Goal: Task Accomplishment & Management: Complete application form

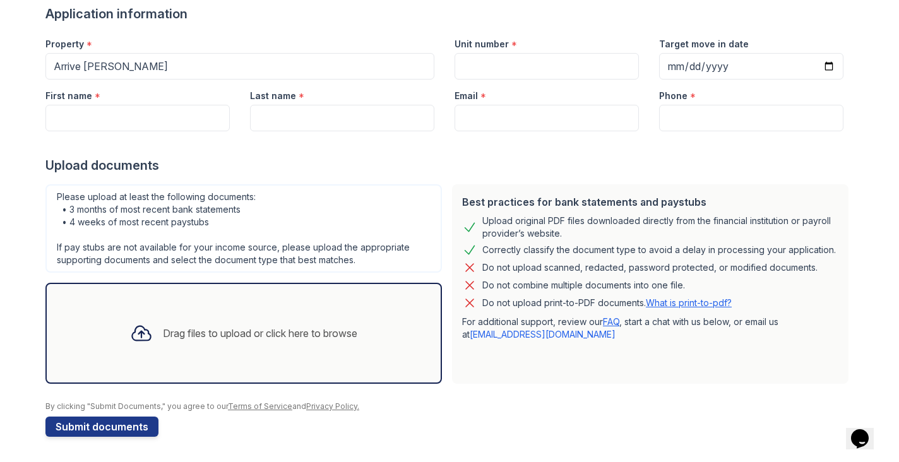
scroll to position [54, 0]
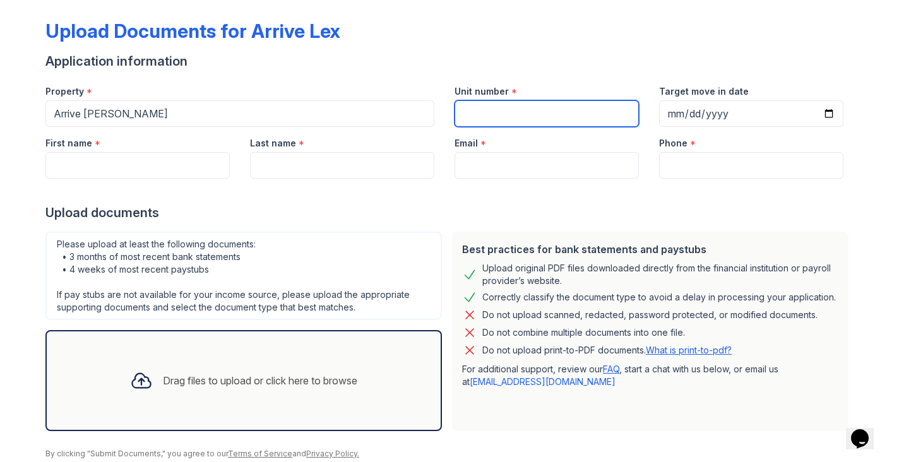
click at [534, 109] on input "Unit number" at bounding box center [547, 113] width 184 height 27
type input "1701"
click at [133, 179] on div at bounding box center [449, 191] width 809 height 25
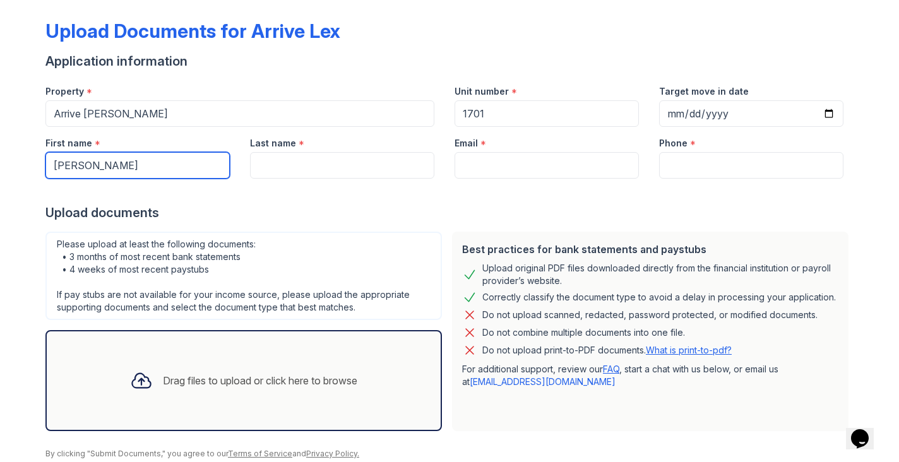
type input "[PERSON_NAME]"
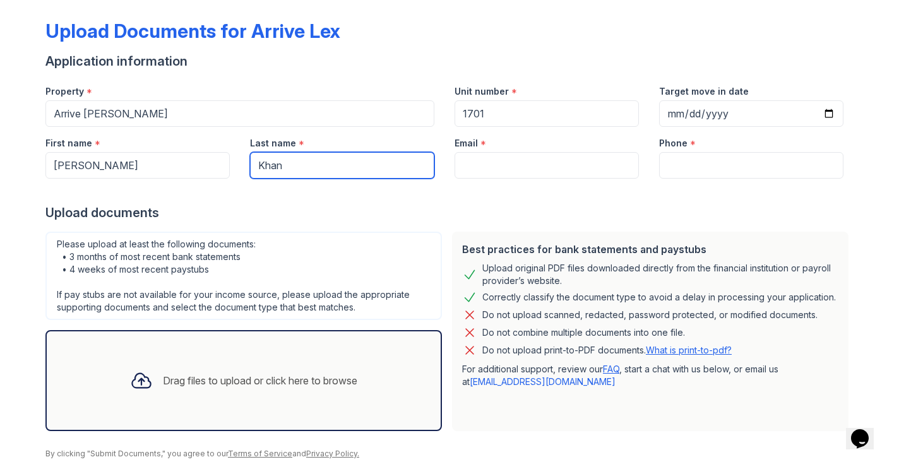
type input "Khan"
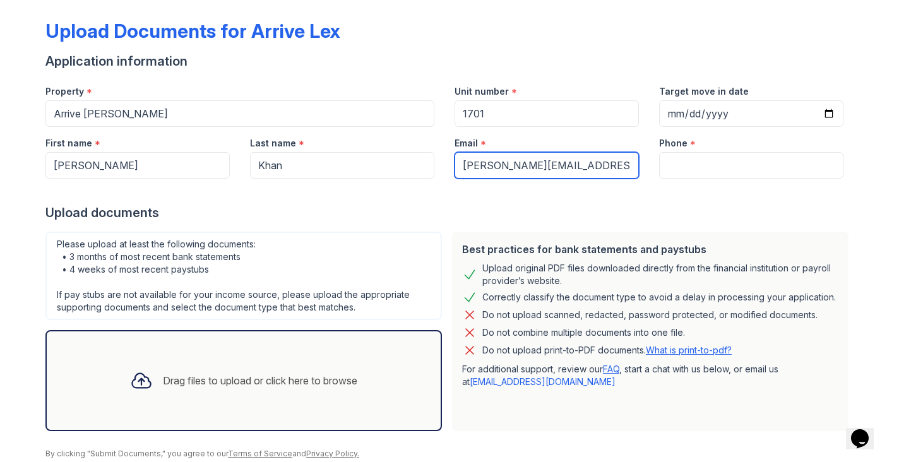
type input "[PERSON_NAME][EMAIL_ADDRESS][DOMAIN_NAME]"
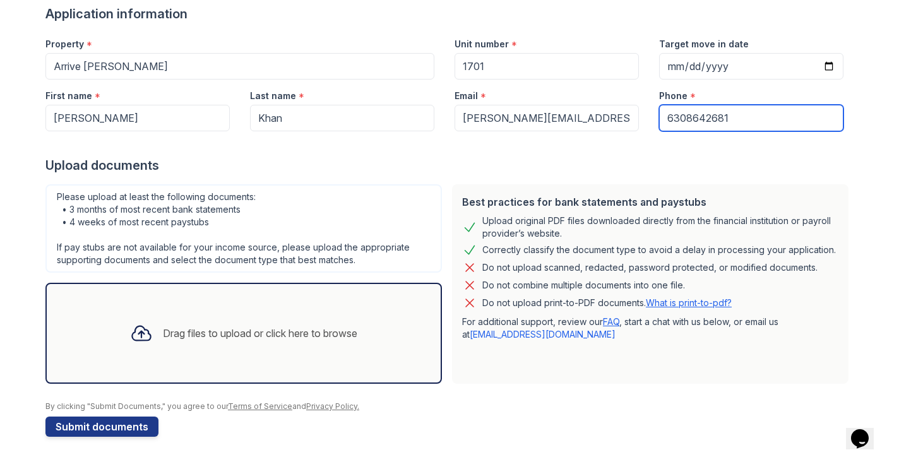
scroll to position [101, 0]
type input "6308642681"
click at [209, 334] on div "Drag files to upload or click here to browse" at bounding box center [260, 333] width 195 height 15
click at [220, 342] on div "Drag files to upload or click here to browse" at bounding box center [244, 333] width 248 height 43
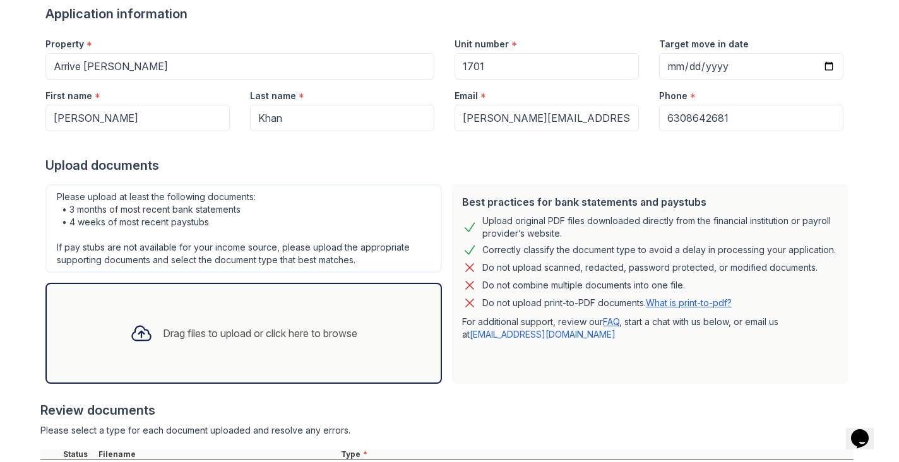
scroll to position [239, 0]
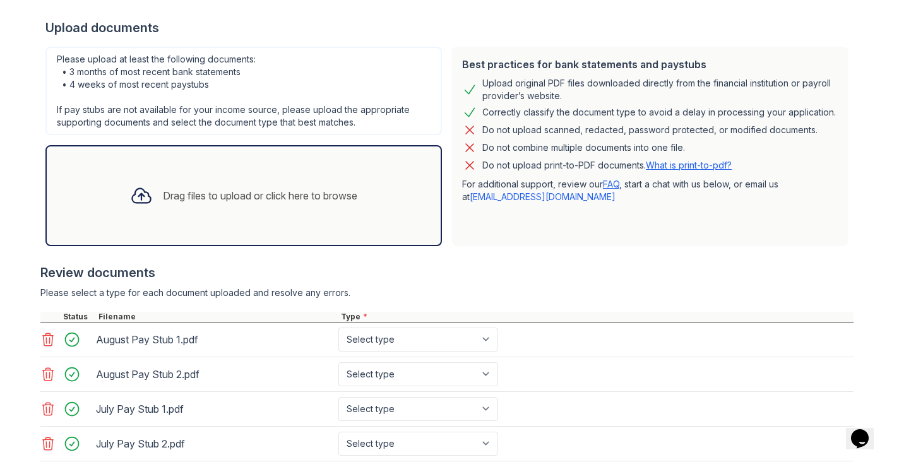
click at [253, 196] on div "Drag files to upload or click here to browse" at bounding box center [260, 195] width 195 height 15
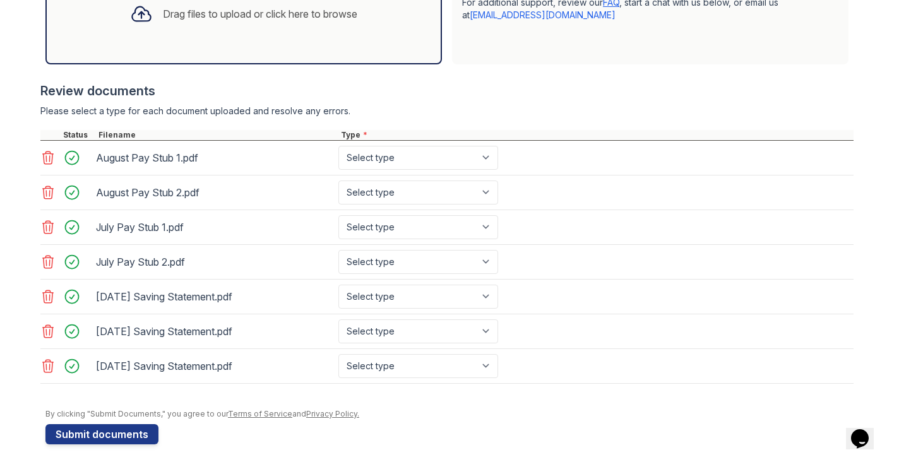
scroll to position [424, 0]
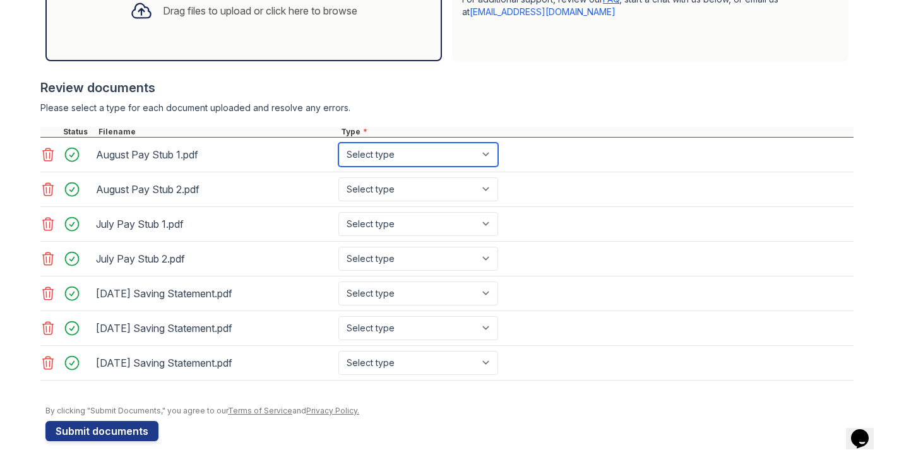
select select "paystub"
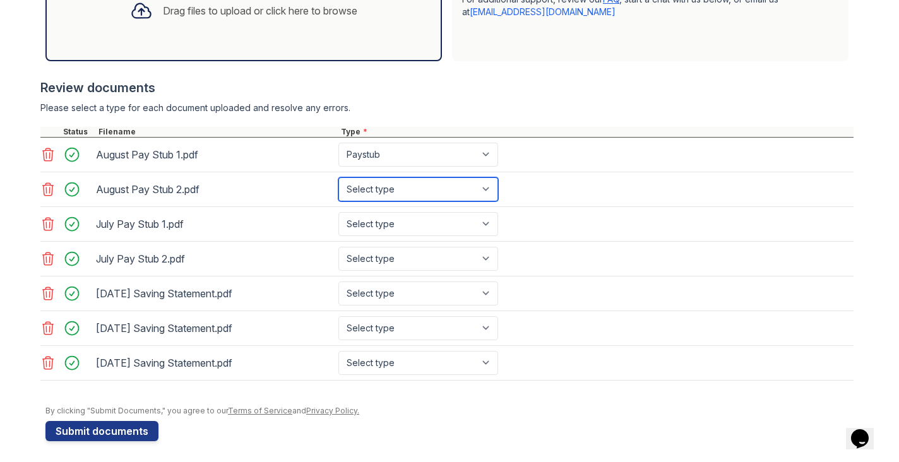
select select "paystub"
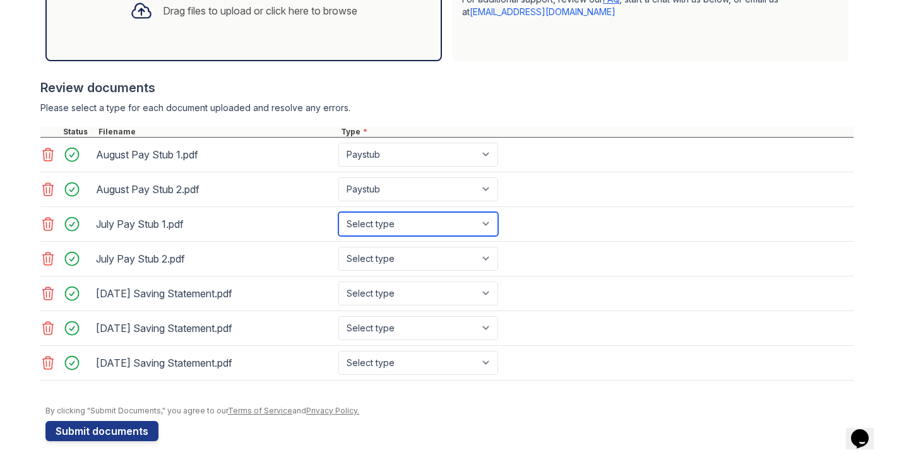
select select "paystub"
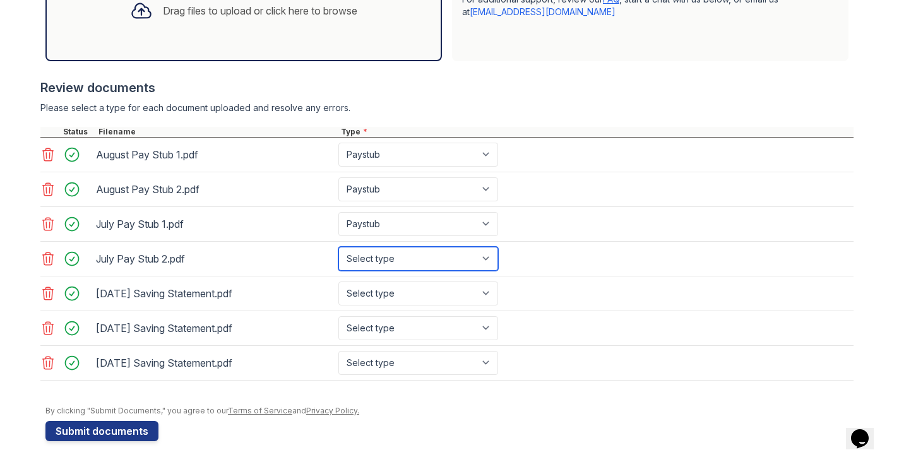
click at [381, 262] on select "Select type Paystub Bank Statement Offer Letter Tax Documents Benefit Award Let…" at bounding box center [419, 259] width 160 height 24
select select "paystub"
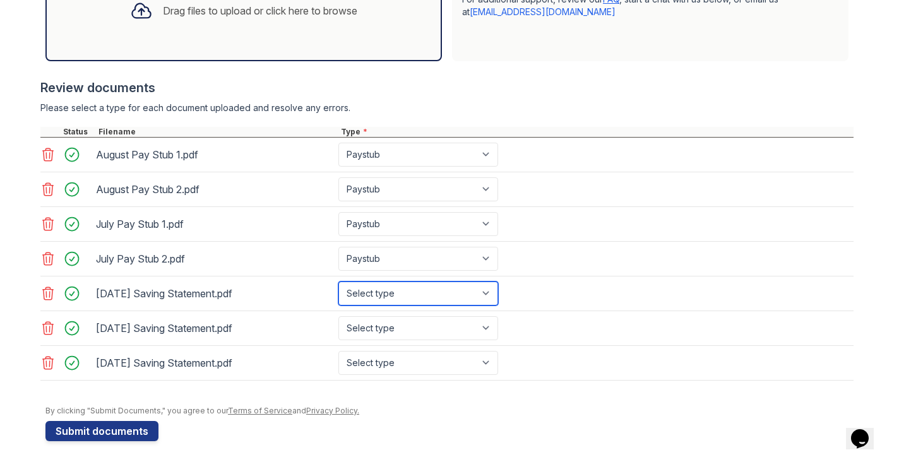
click at [376, 294] on select "Select type Paystub Bank Statement Offer Letter Tax Documents Benefit Award Let…" at bounding box center [419, 294] width 160 height 24
select select "bank_statement"
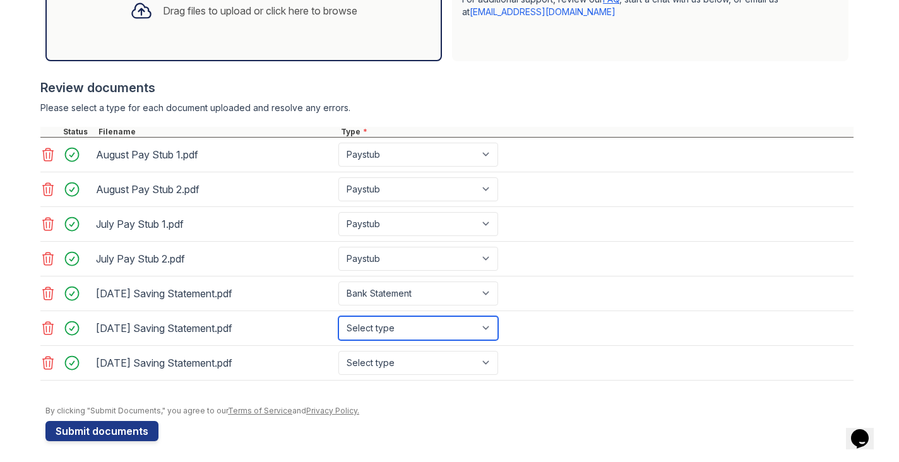
click at [379, 332] on select "Select type Paystub Bank Statement Offer Letter Tax Documents Benefit Award Let…" at bounding box center [419, 328] width 160 height 24
select select "bank_statement"
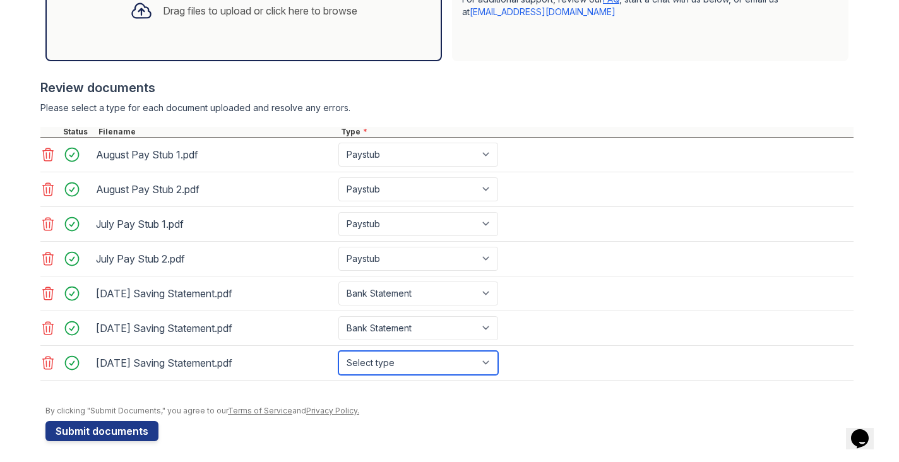
click at [378, 364] on select "Select type Paystub Bank Statement Offer Letter Tax Documents Benefit Award Let…" at bounding box center [419, 363] width 160 height 24
select select "bank_statement"
click at [304, 396] on div at bounding box center [449, 400] width 809 height 13
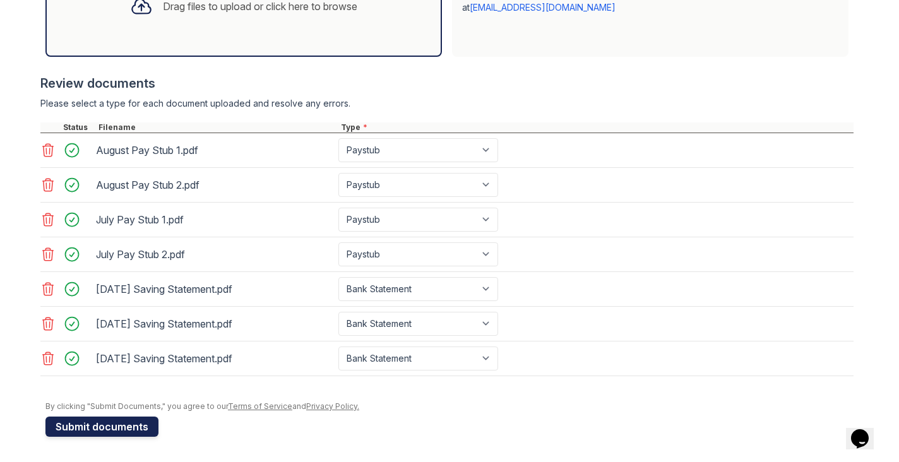
scroll to position [428, 0]
click at [115, 428] on button "Submit documents" at bounding box center [101, 427] width 113 height 20
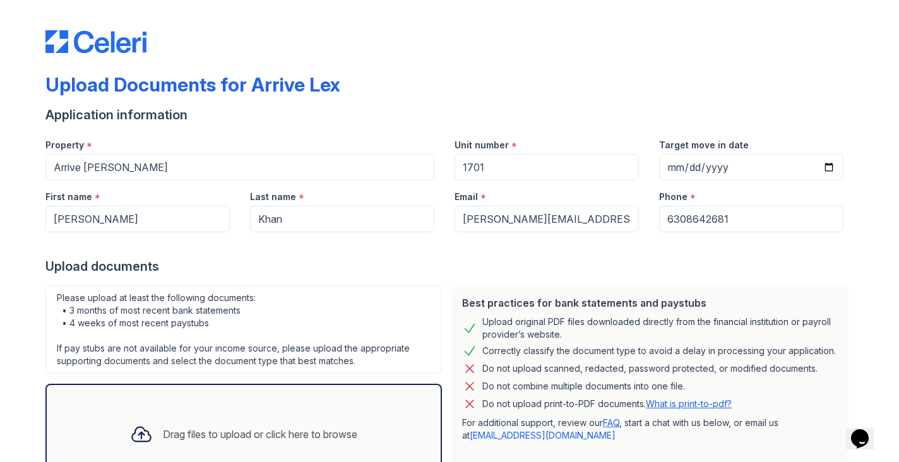
click at [795, 255] on div at bounding box center [449, 244] width 809 height 25
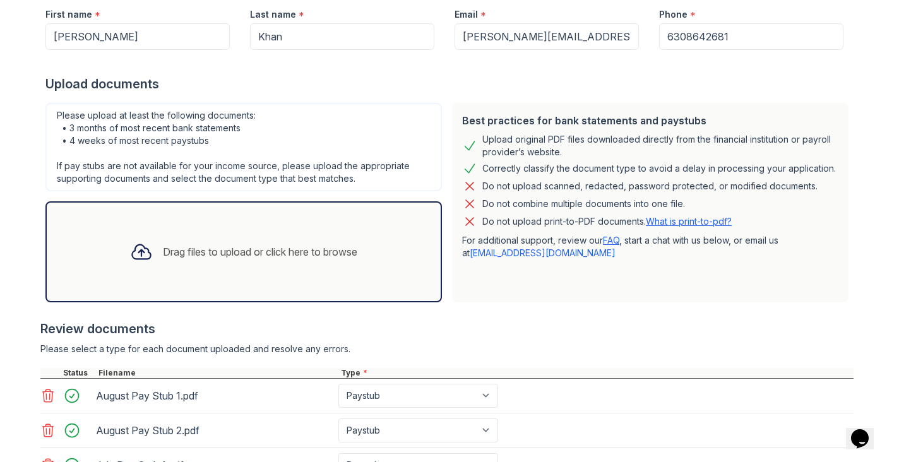
scroll to position [53, 0]
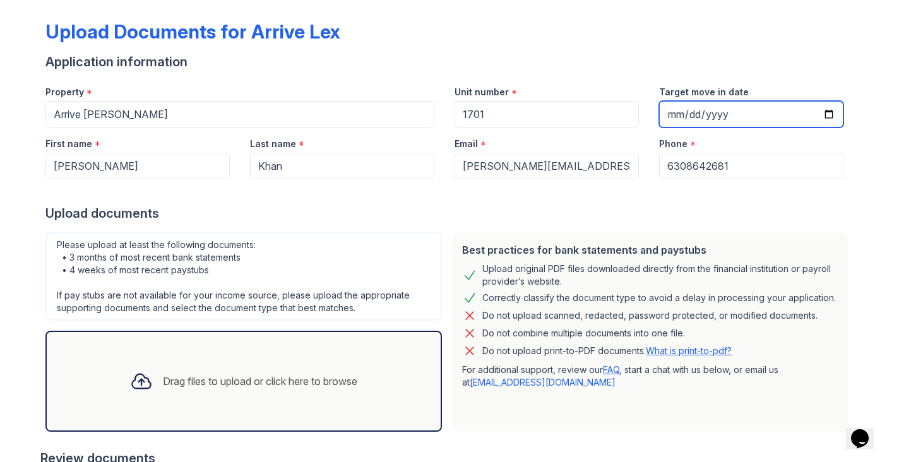
click at [696, 115] on input "Target move in date" at bounding box center [751, 114] width 184 height 27
click at [579, 205] on div "Upload documents" at bounding box center [449, 214] width 809 height 18
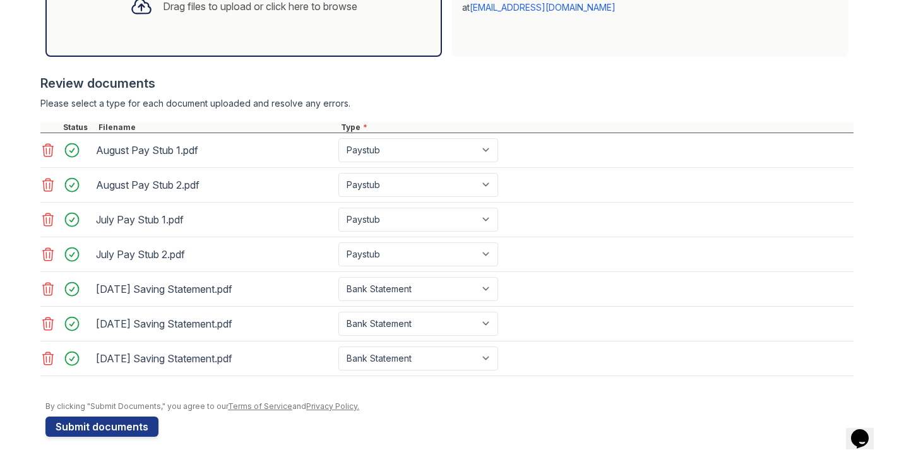
scroll to position [428, 0]
click at [85, 435] on button "Submit documents" at bounding box center [101, 427] width 113 height 20
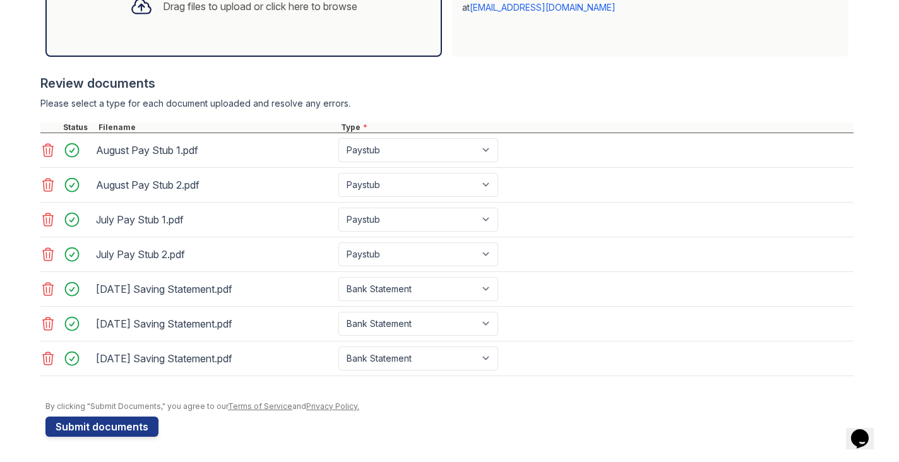
scroll to position [428, 0]
click at [124, 426] on button "Submit documents" at bounding box center [101, 427] width 113 height 20
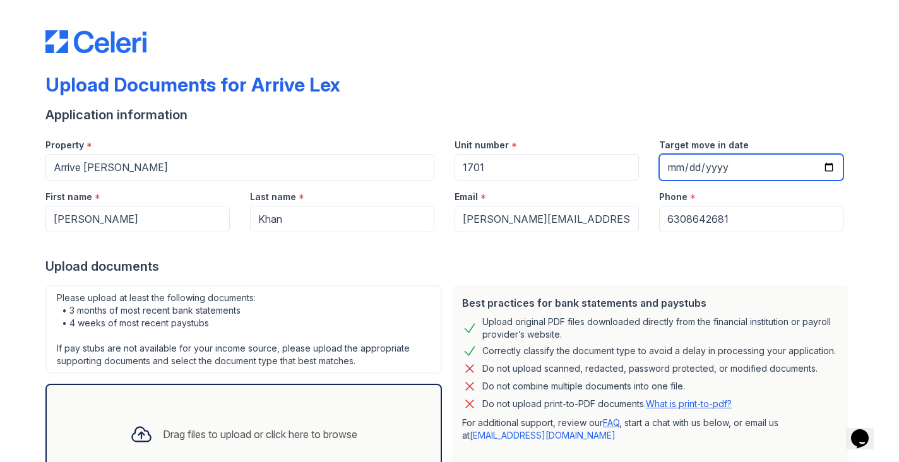
type input "[DATE]"
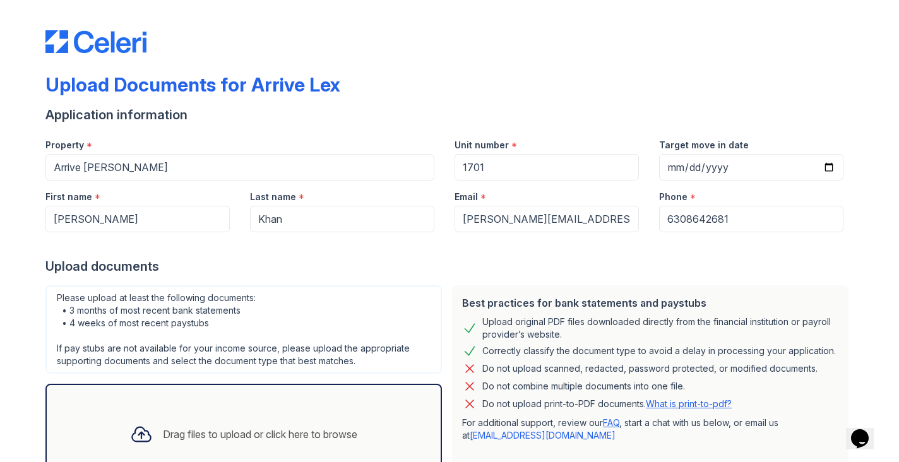
click at [481, 270] on div "Upload documents" at bounding box center [449, 267] width 809 height 18
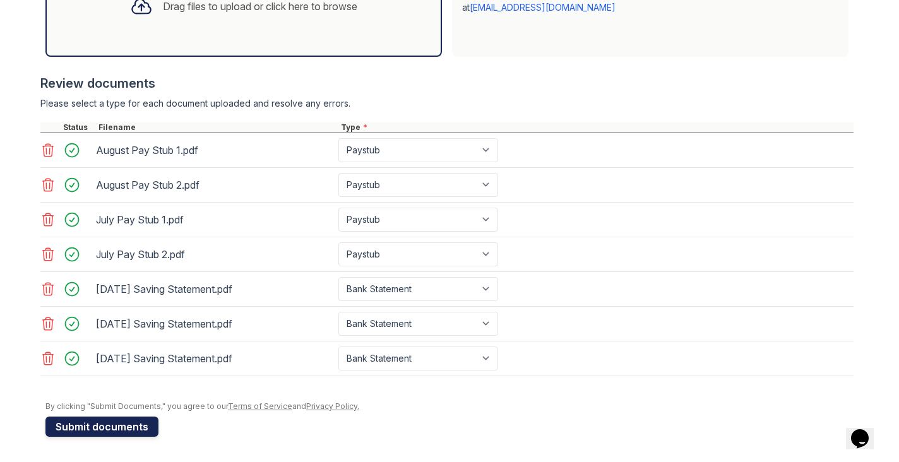
scroll to position [428, 0]
click at [138, 426] on button "Submit documents" at bounding box center [101, 427] width 113 height 20
